Goal: Task Accomplishment & Management: Manage account settings

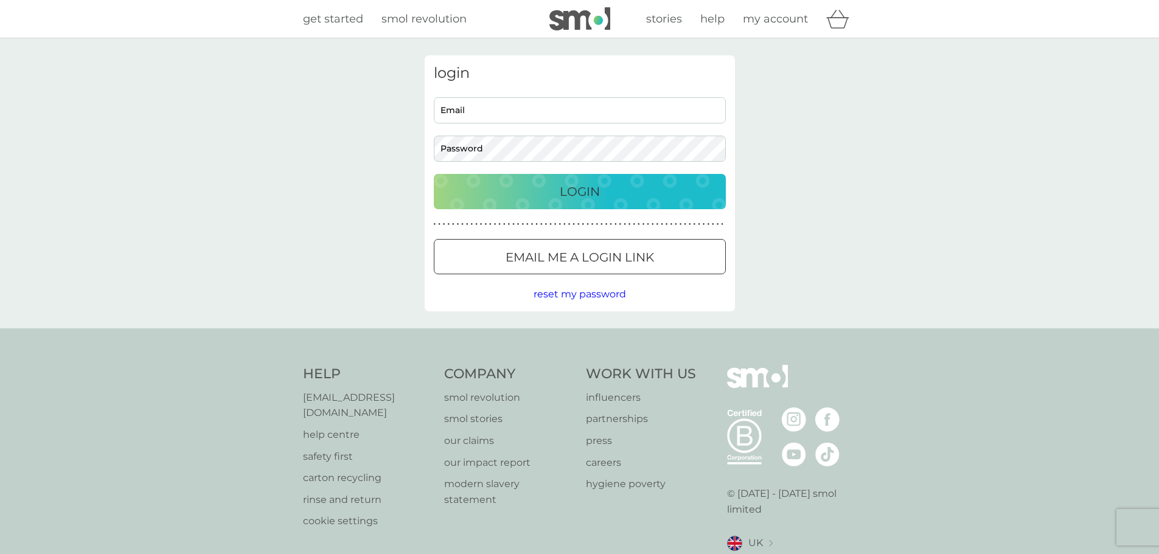
click at [522, 110] on input "Email" at bounding box center [580, 110] width 292 height 26
type input "farrelly75@gmail.com"
click at [564, 192] on p "Login" at bounding box center [580, 191] width 40 height 19
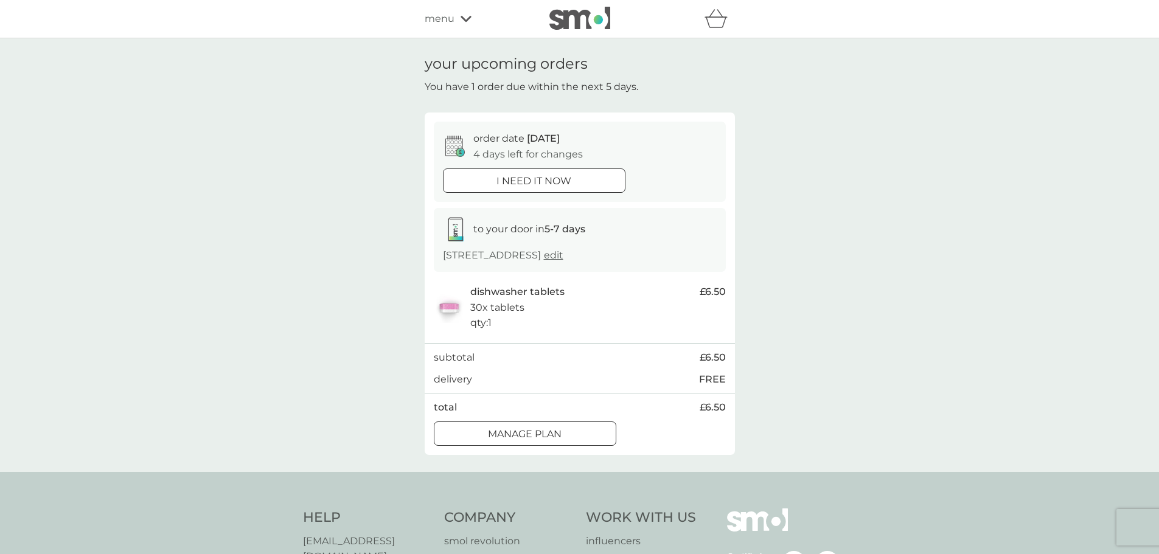
click at [461, 17] on icon at bounding box center [466, 18] width 11 height 7
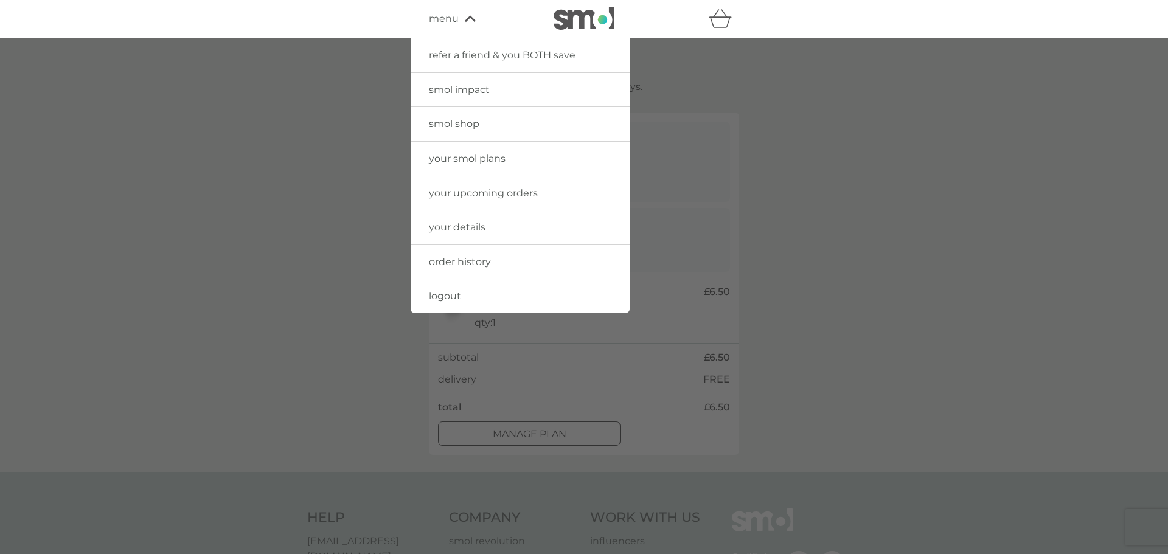
click at [465, 157] on span "your smol plans" at bounding box center [467, 159] width 77 height 12
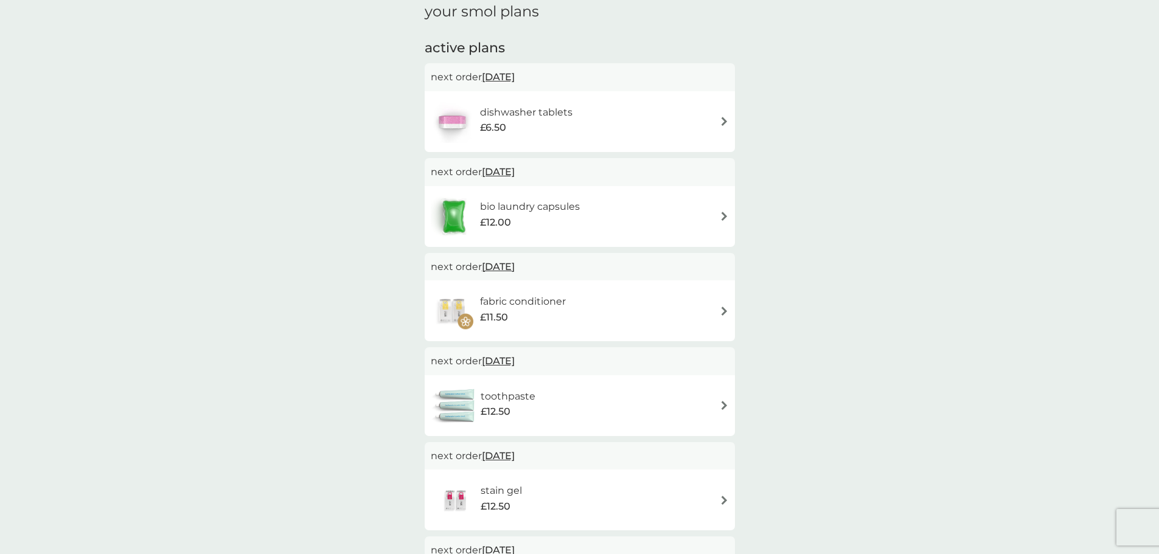
scroll to position [183, 0]
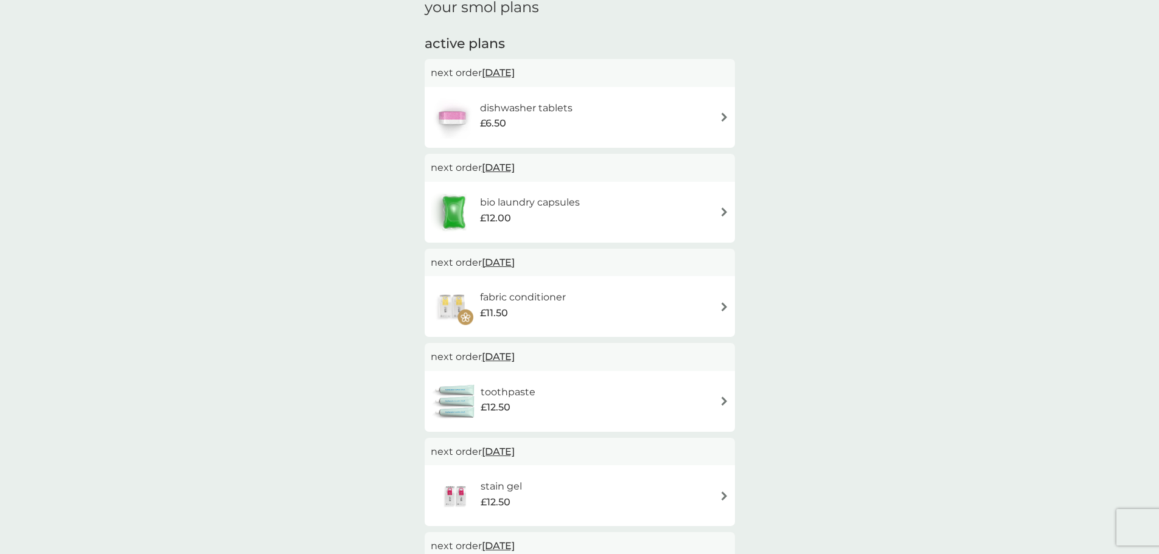
click at [718, 211] on div "bio laundry capsules £12.00" at bounding box center [580, 212] width 298 height 43
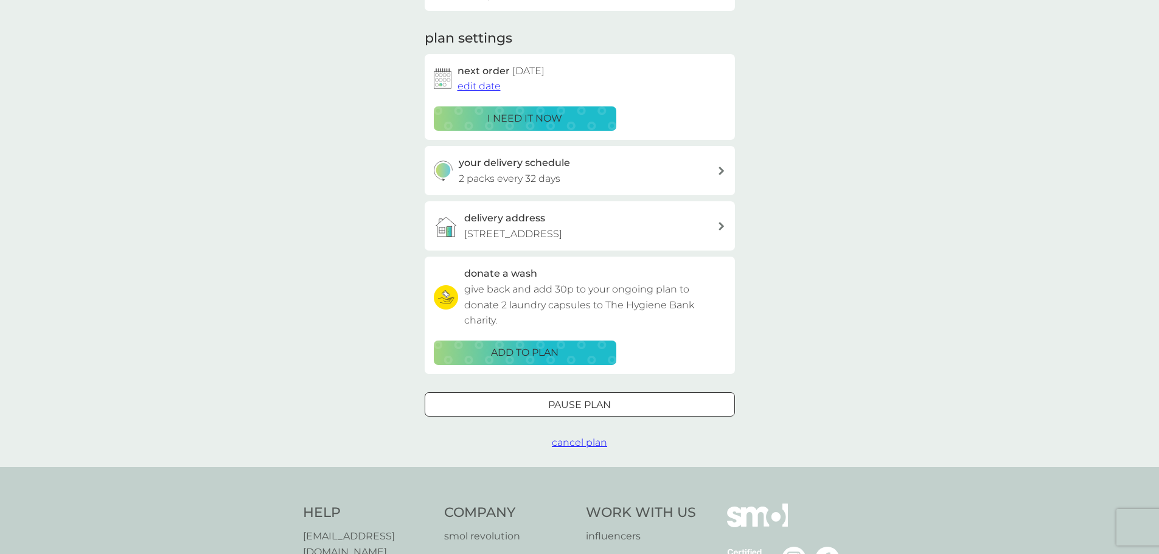
scroll to position [183, 0]
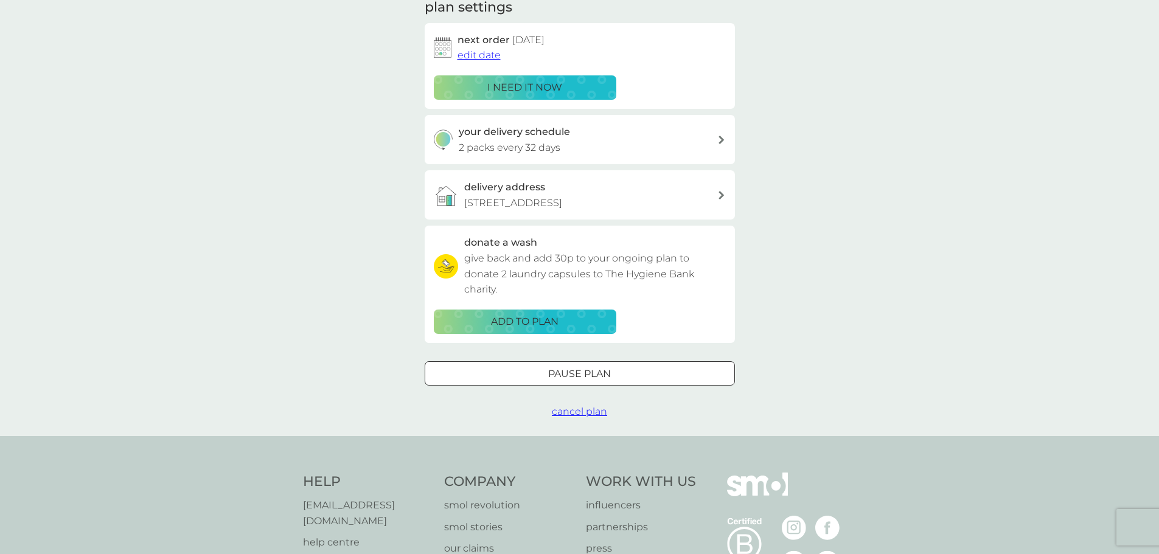
click at [573, 411] on span "cancel plan" at bounding box center [579, 412] width 55 height 12
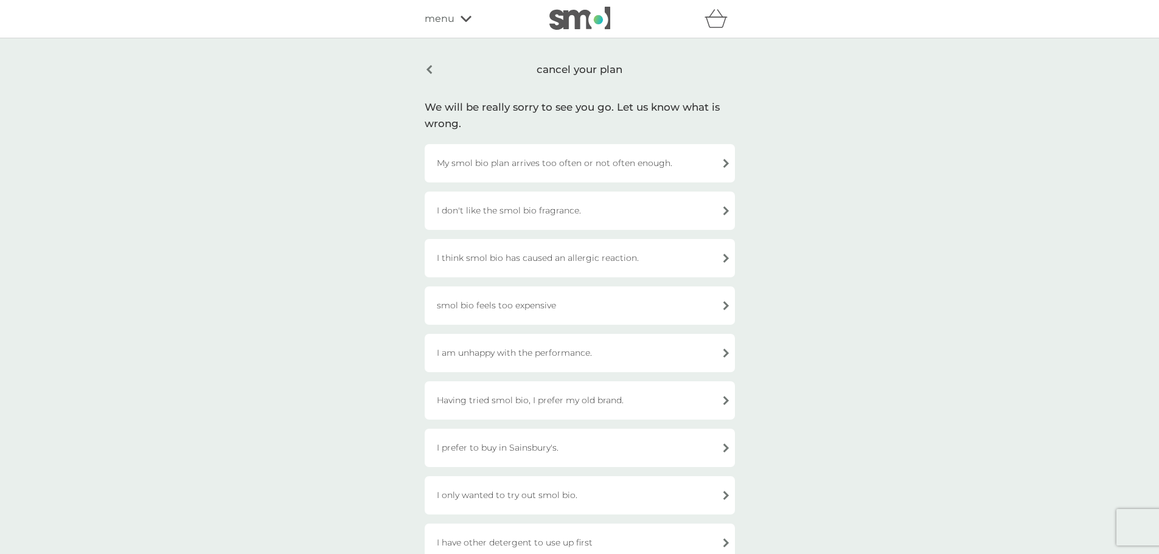
click at [722, 355] on div "I am unhappy with the performance." at bounding box center [580, 353] width 310 height 38
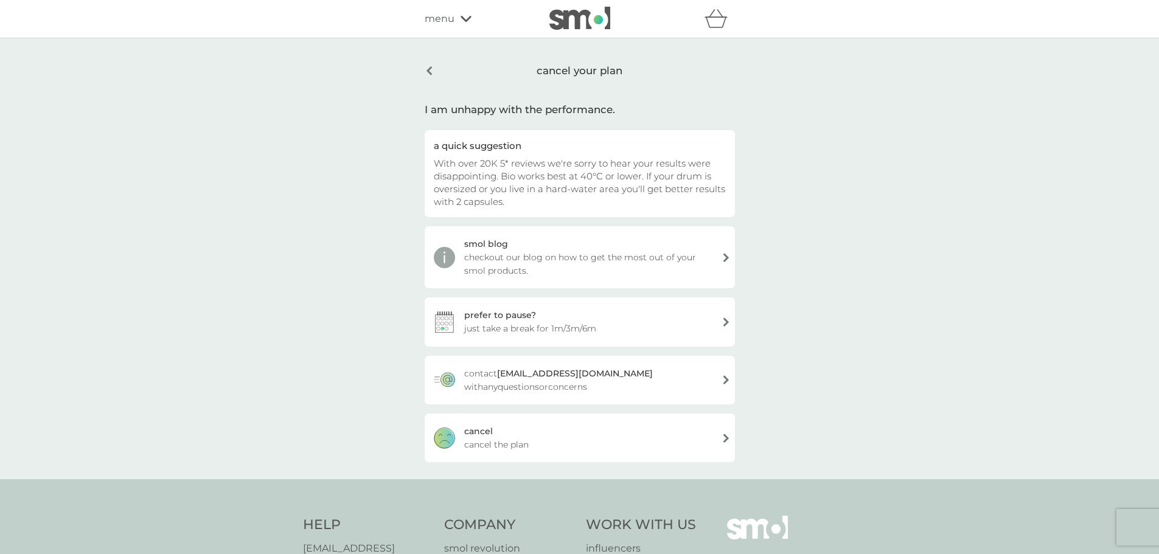
click at [490, 441] on span "cancel the plan" at bounding box center [496, 444] width 65 height 13
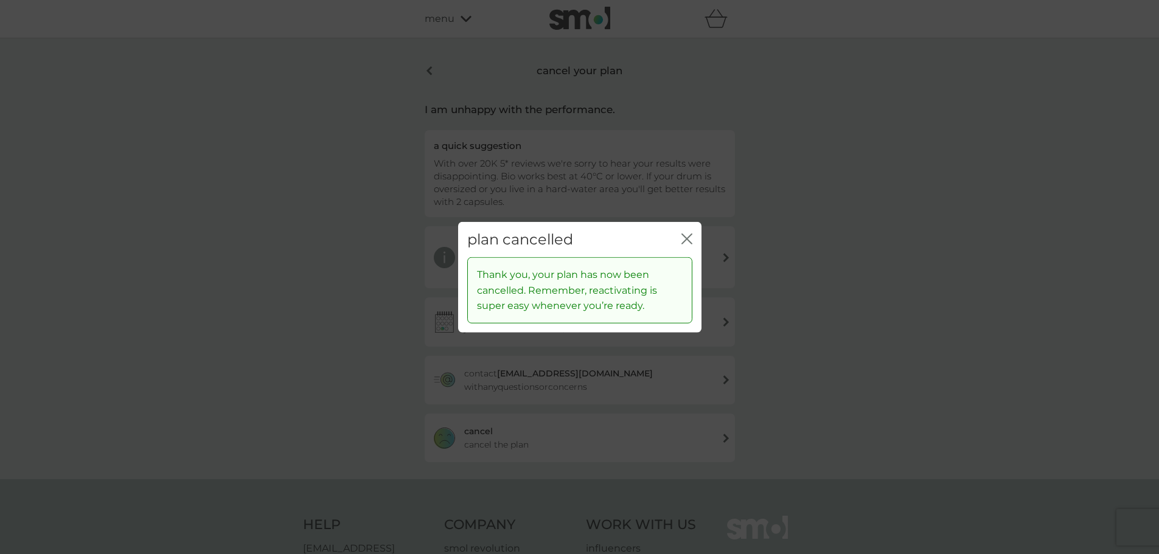
click at [685, 239] on icon "close" at bounding box center [687, 238] width 11 height 11
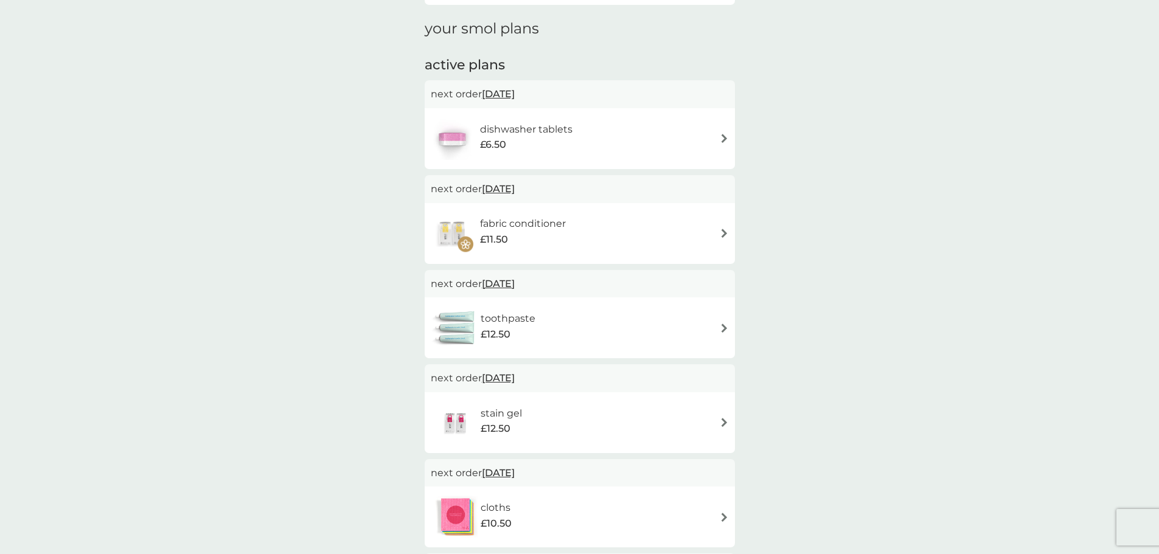
scroll to position [183, 0]
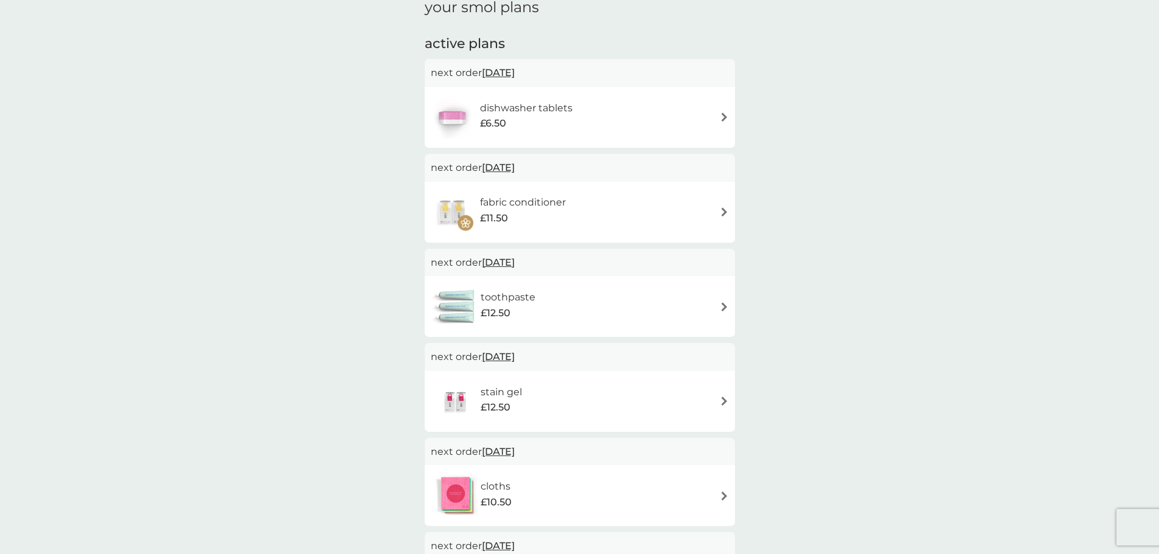
click at [705, 208] on div "fabric conditioner £11.50" at bounding box center [580, 212] width 298 height 43
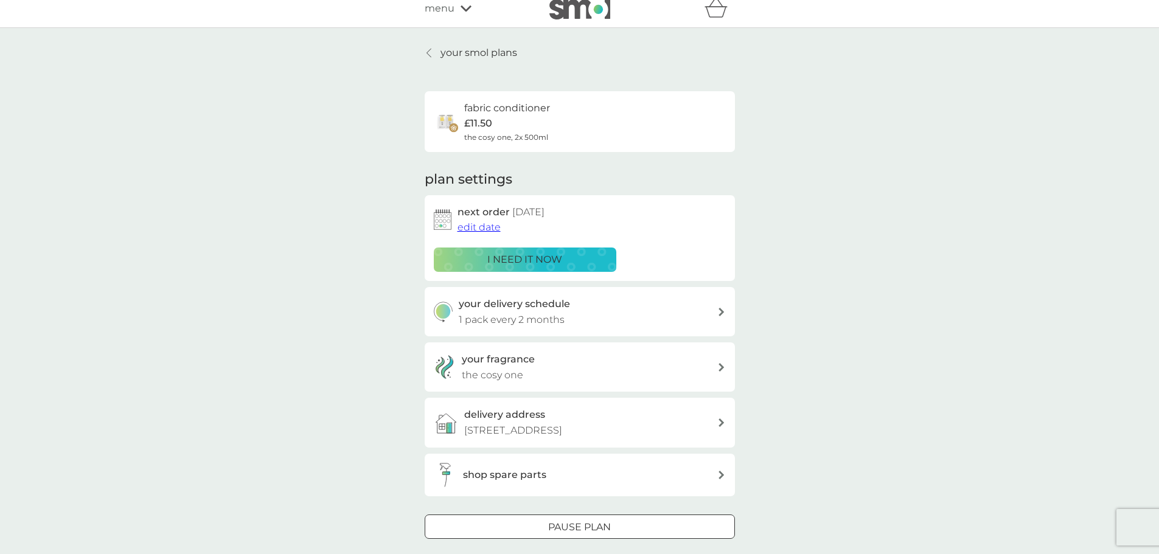
scroll to position [243, 0]
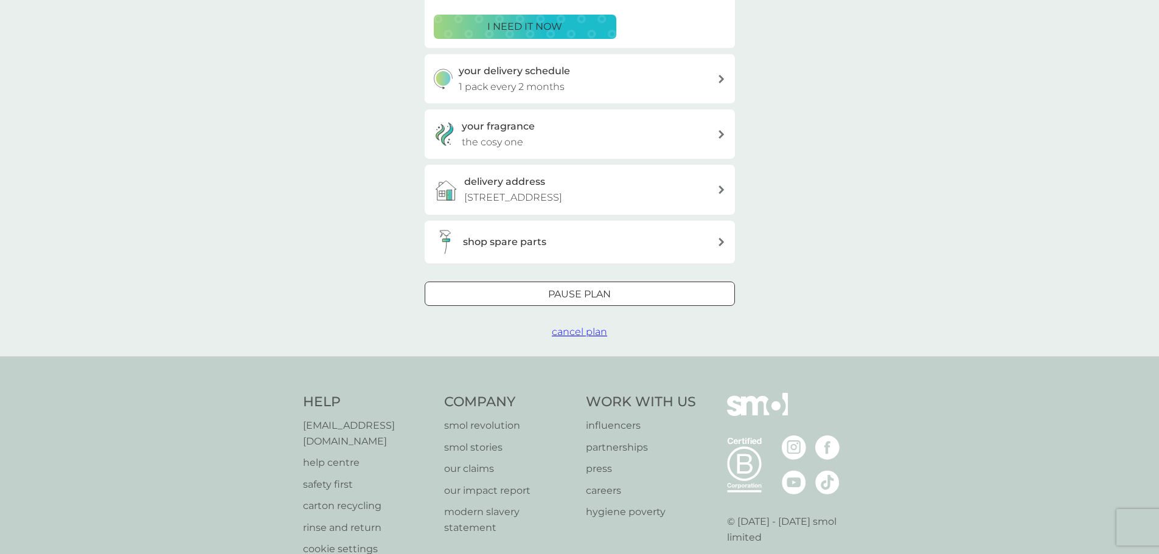
click at [575, 330] on span "cancel plan" at bounding box center [579, 332] width 55 height 12
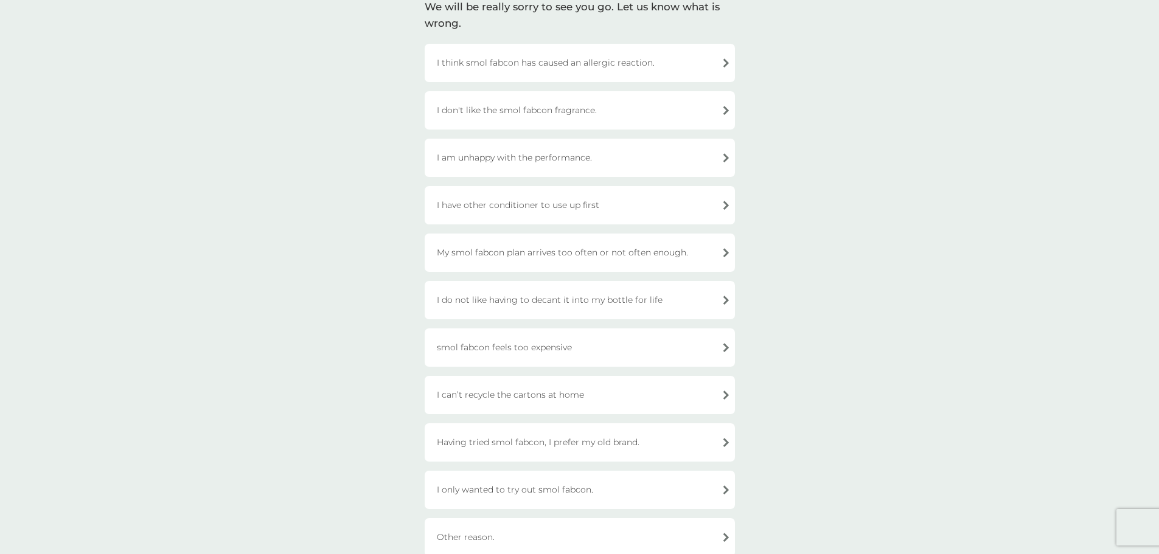
scroll to position [122, 0]
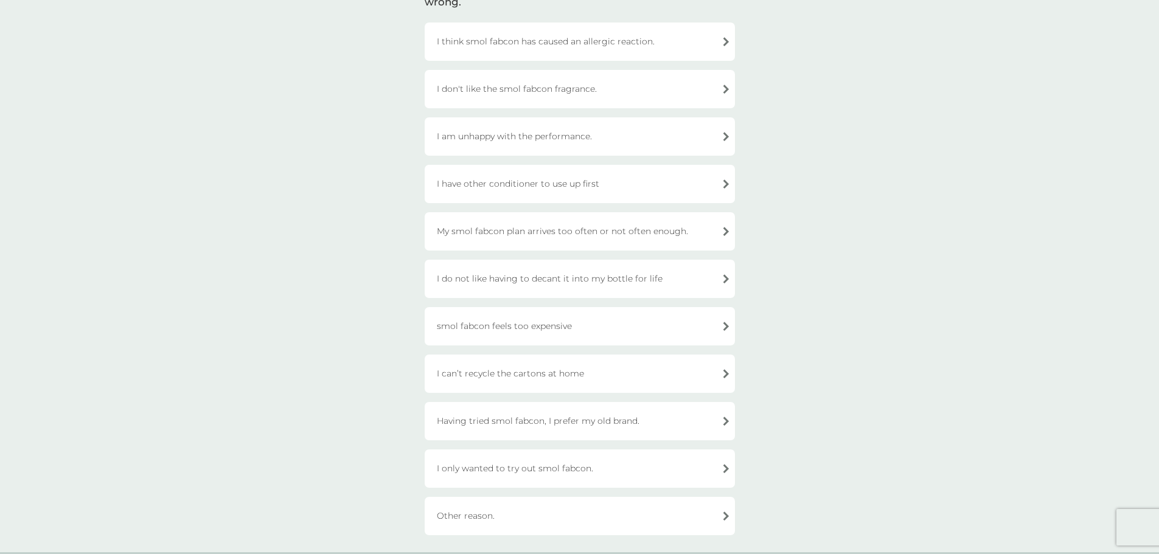
click at [671, 421] on div "Having tried smol fabcon, I prefer my old brand." at bounding box center [580, 421] width 310 height 38
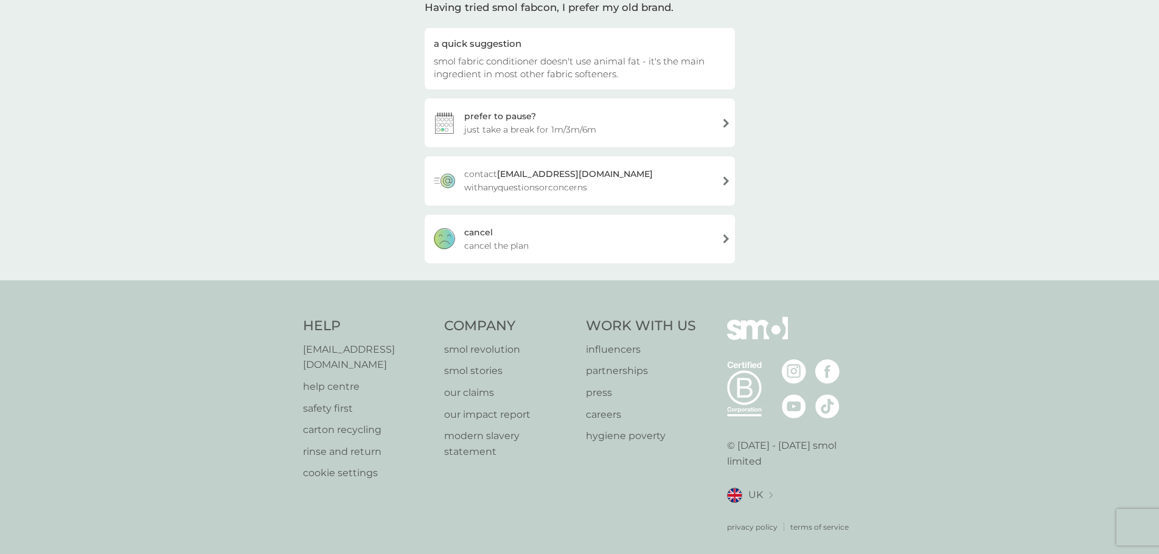
click at [478, 239] on span "cancel the plan" at bounding box center [496, 245] width 65 height 13
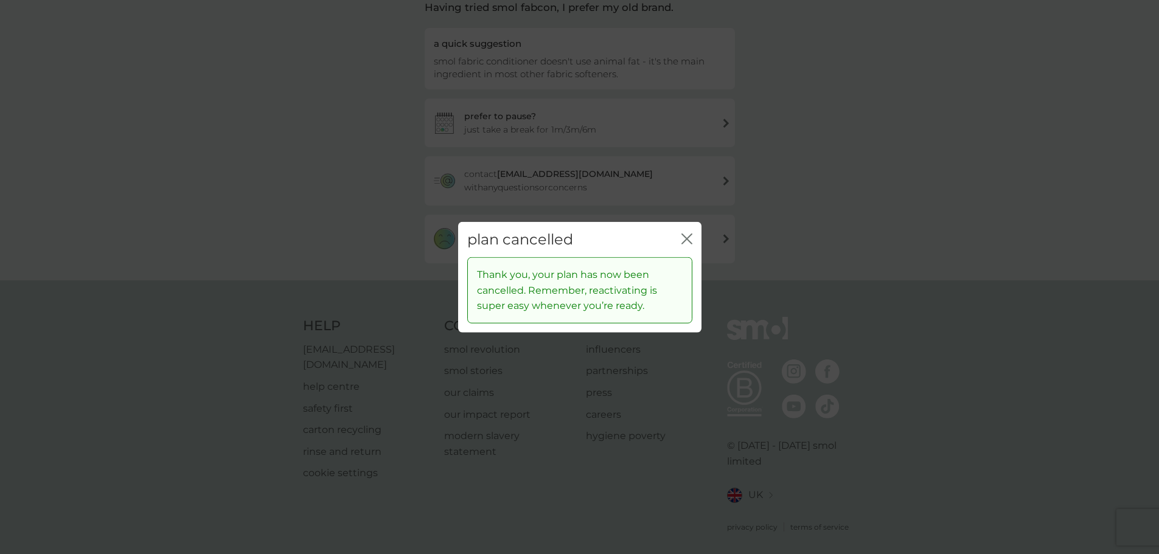
click at [693, 237] on div "plan cancelled close" at bounding box center [579, 240] width 243 height 36
click at [690, 238] on icon "close" at bounding box center [687, 238] width 11 height 11
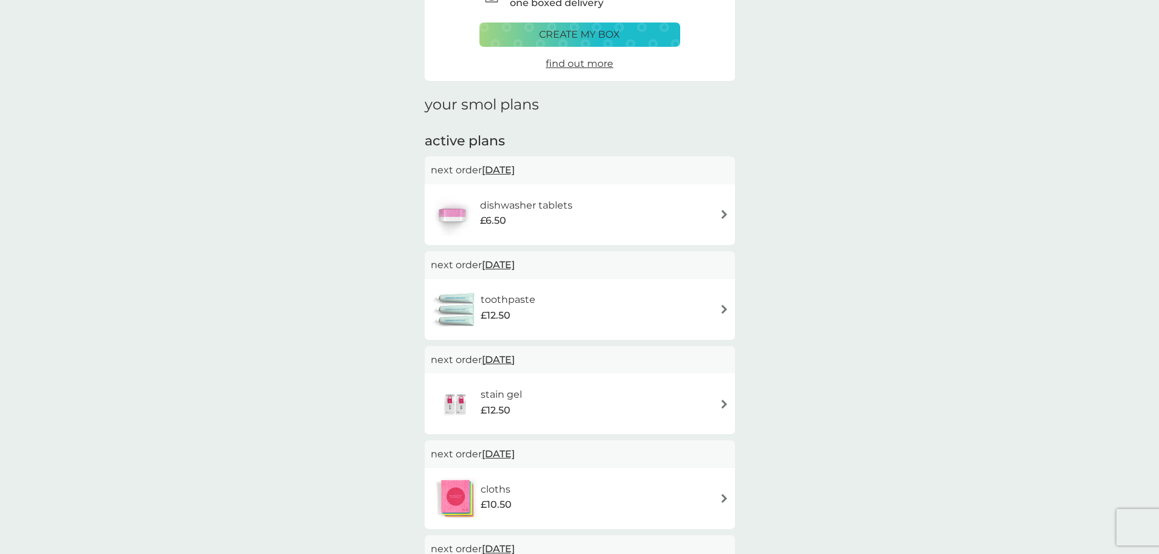
scroll to position [122, 0]
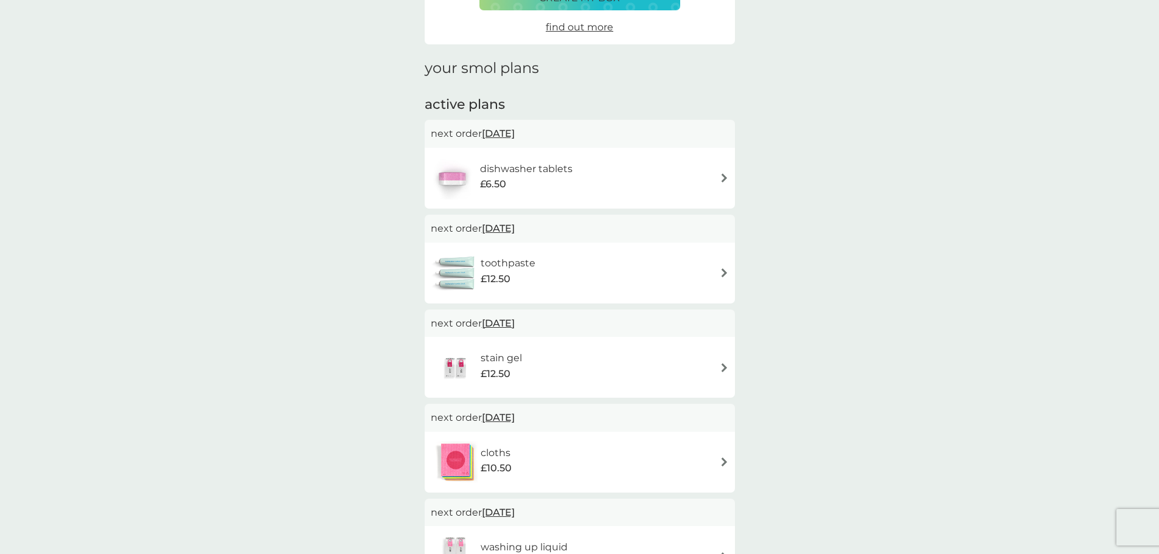
click at [595, 268] on div "toothpaste £12.50" at bounding box center [580, 273] width 298 height 43
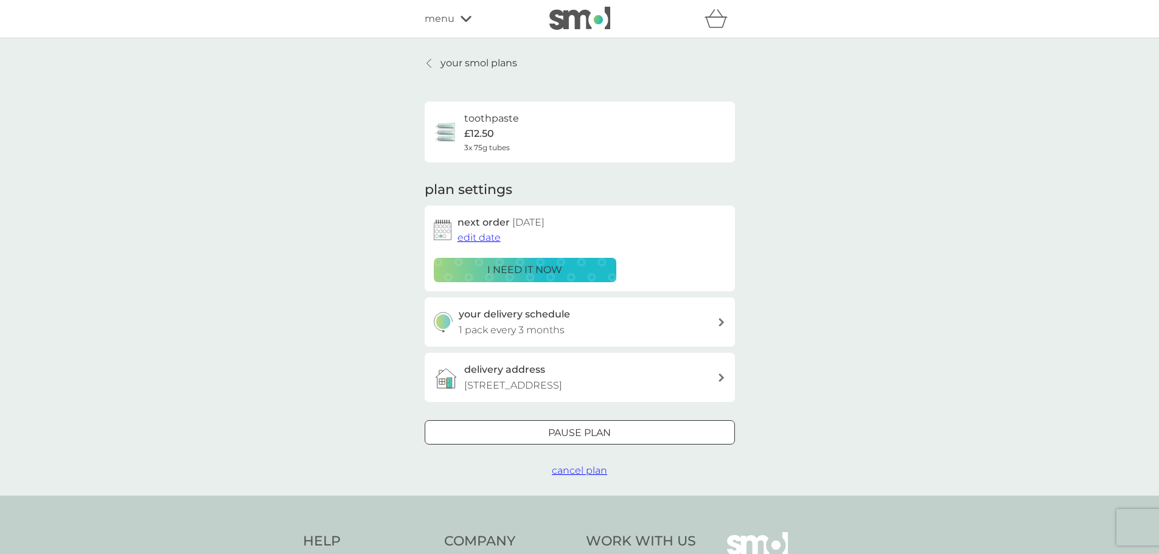
click at [587, 472] on span "cancel plan" at bounding box center [579, 471] width 55 height 12
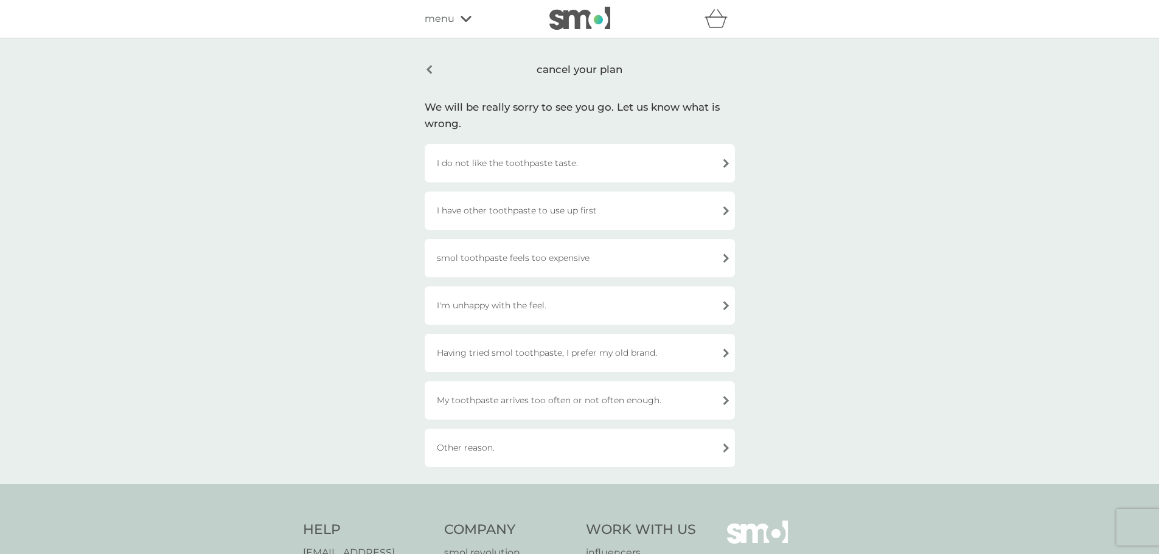
click at [604, 354] on div "Having tried smol toothpaste, I prefer my old brand." at bounding box center [580, 353] width 310 height 38
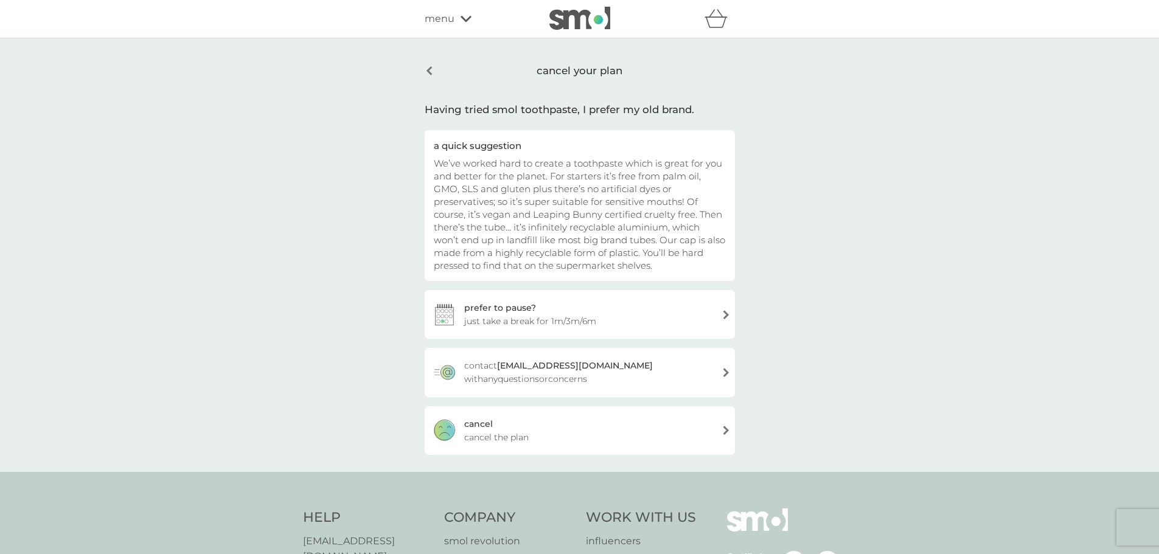
click at [430, 72] on div "cancel your plan" at bounding box center [580, 70] width 310 height 31
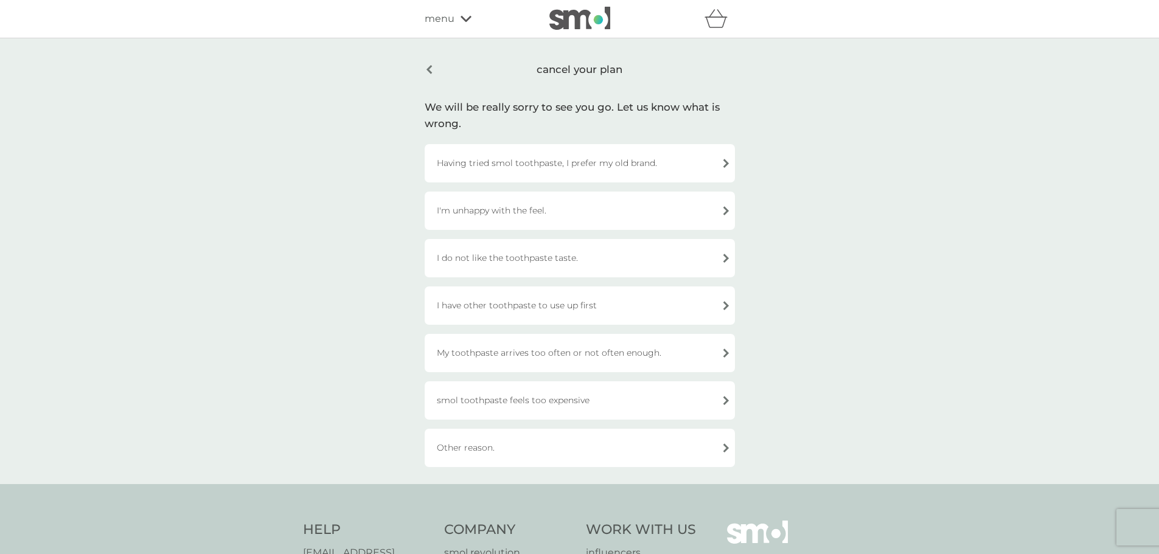
click at [430, 72] on div "cancel your plan" at bounding box center [580, 69] width 310 height 29
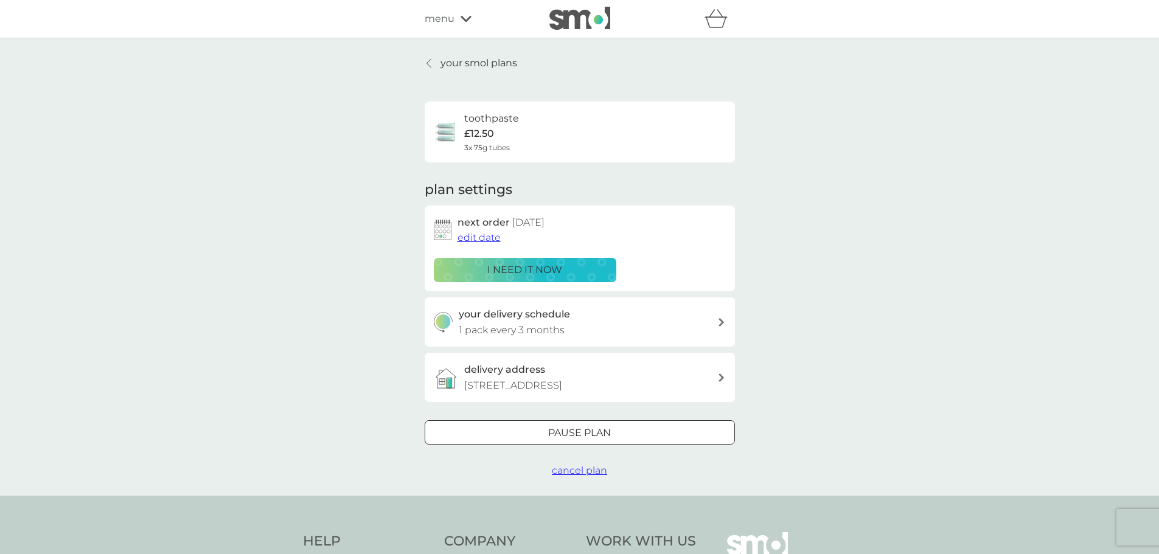
click at [425, 60] on div at bounding box center [429, 63] width 9 height 10
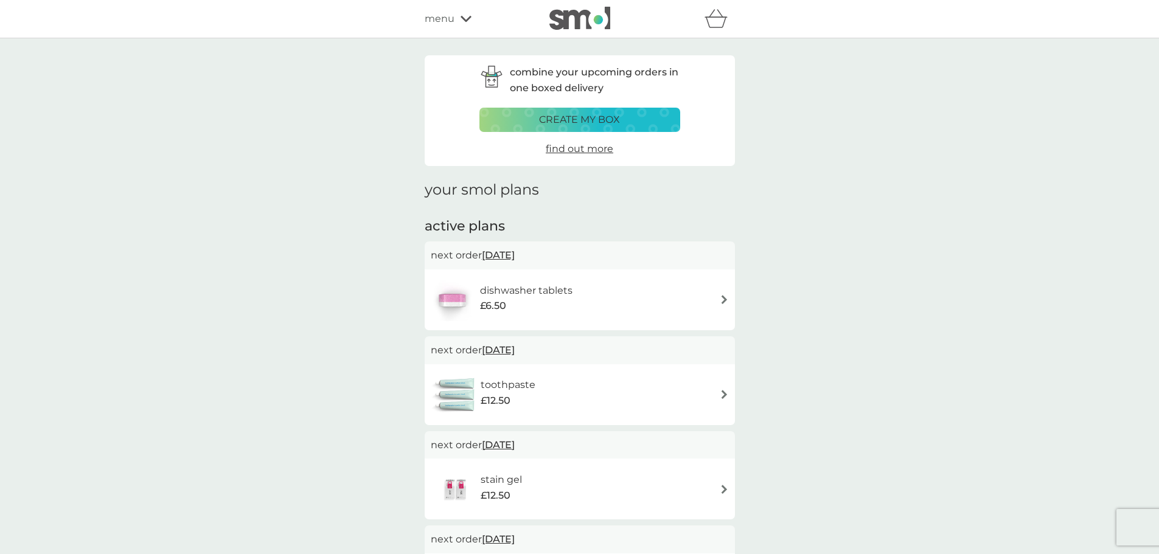
click at [722, 301] on img at bounding box center [724, 299] width 9 height 9
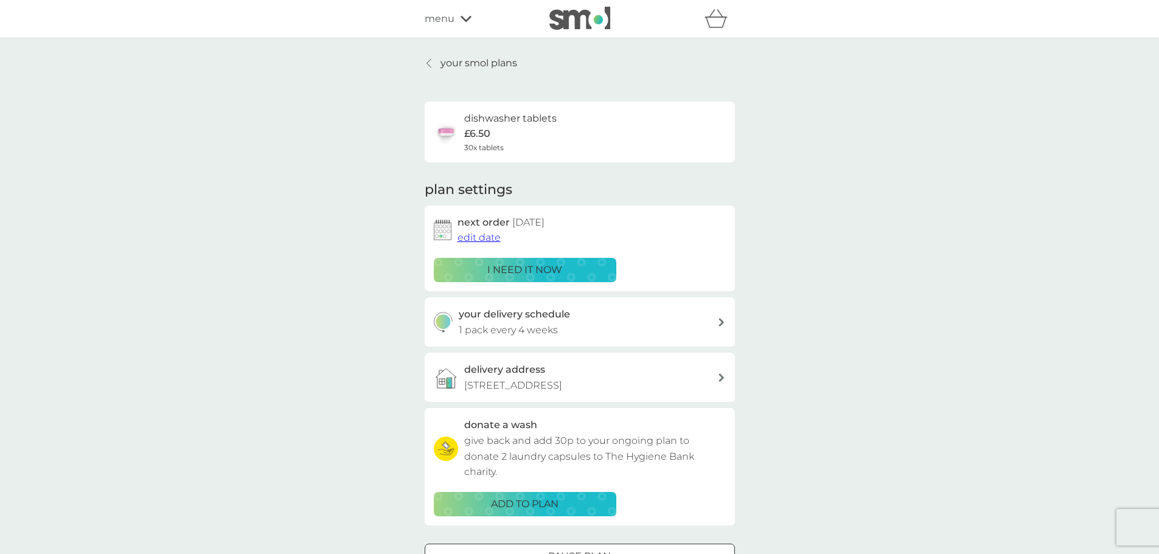
click at [484, 237] on span "edit date" at bounding box center [479, 238] width 43 height 12
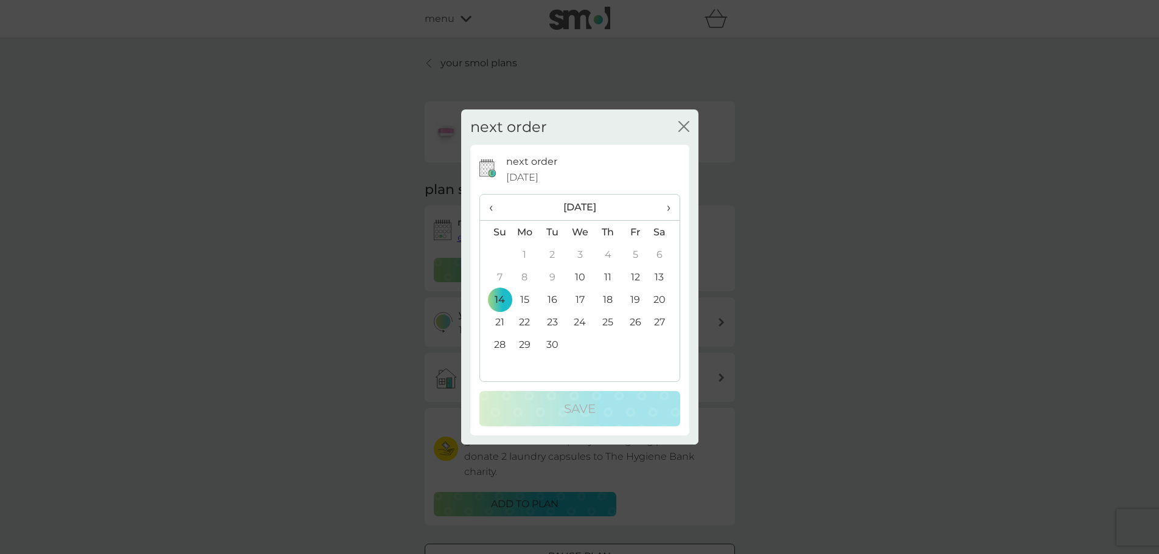
click at [500, 323] on td "21" at bounding box center [495, 322] width 31 height 23
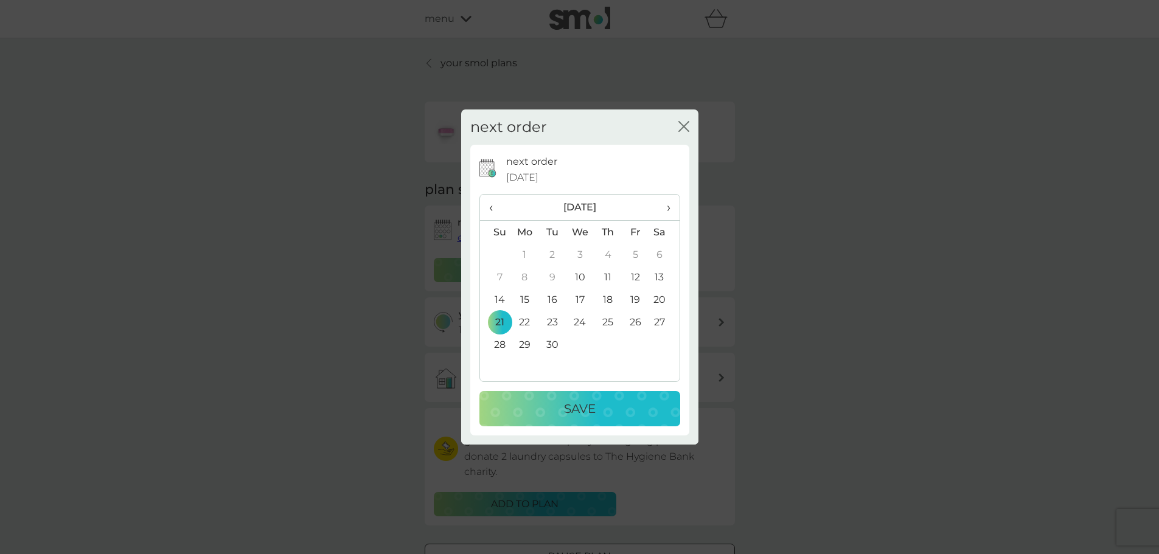
click at [567, 407] on p "Save" at bounding box center [580, 408] width 32 height 19
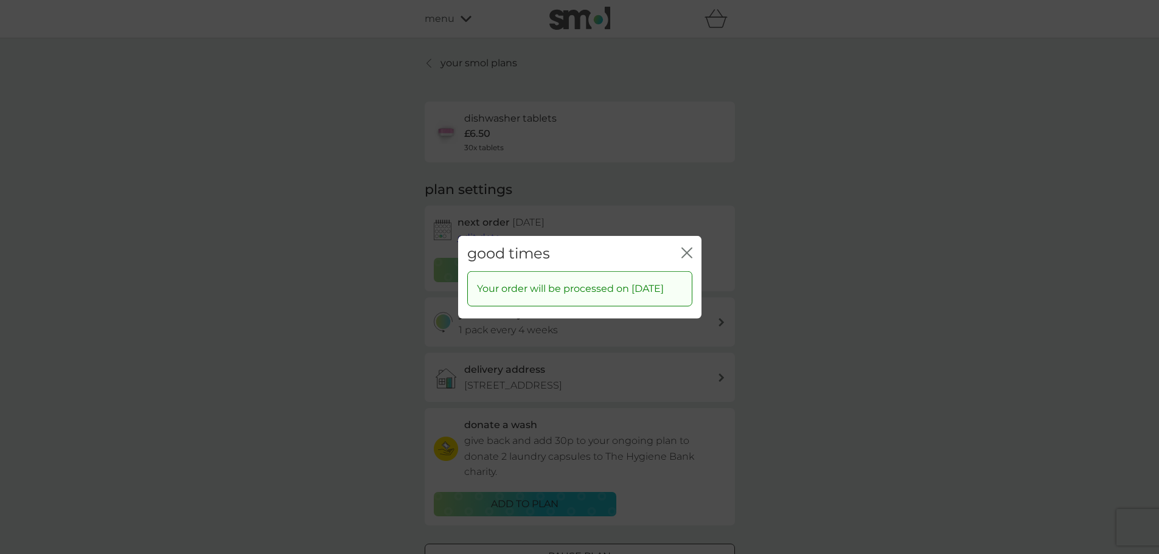
click at [688, 248] on icon "close" at bounding box center [689, 253] width 5 height 10
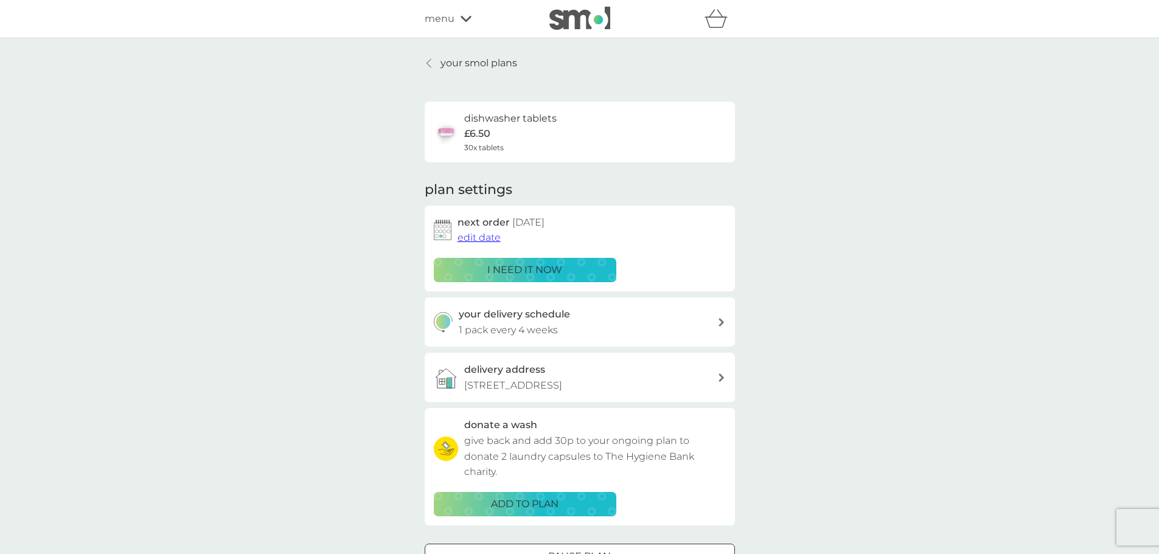
click at [464, 19] on icon at bounding box center [466, 19] width 11 height 6
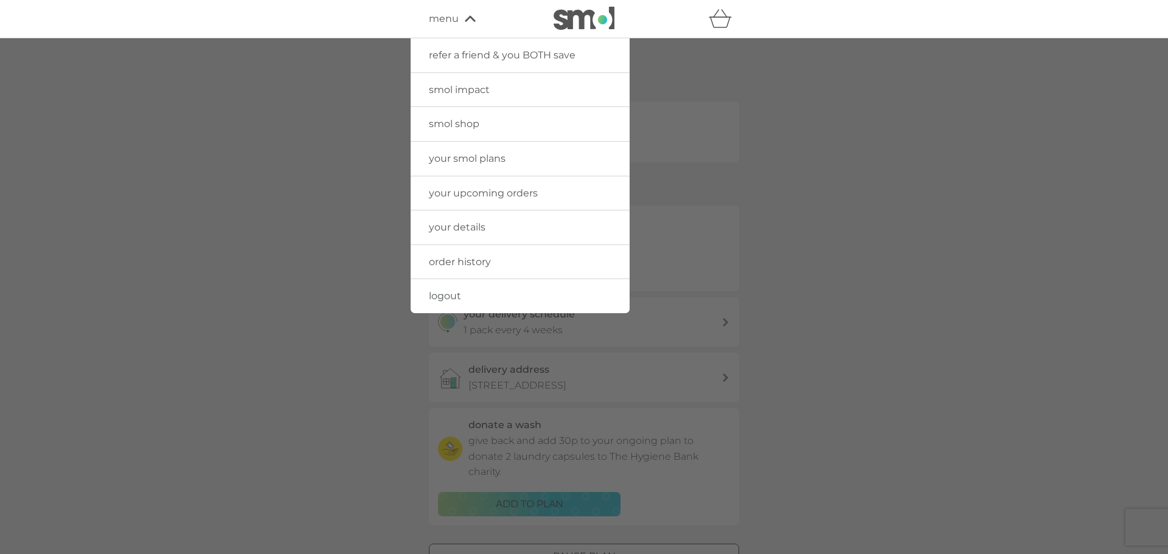
click at [439, 296] on span "logout" at bounding box center [445, 296] width 32 height 12
